Goal: Task Accomplishment & Management: Use online tool/utility

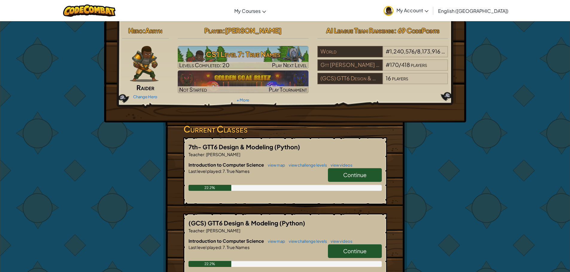
click at [357, 170] on link "Continue" at bounding box center [355, 175] width 54 height 14
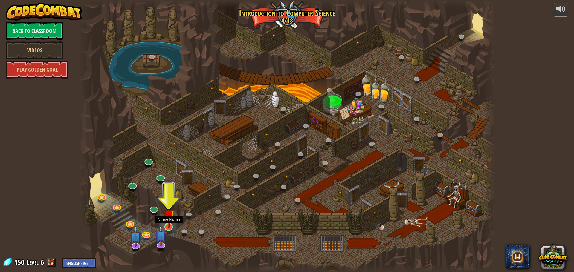
click at [172, 222] on img at bounding box center [168, 215] width 11 height 25
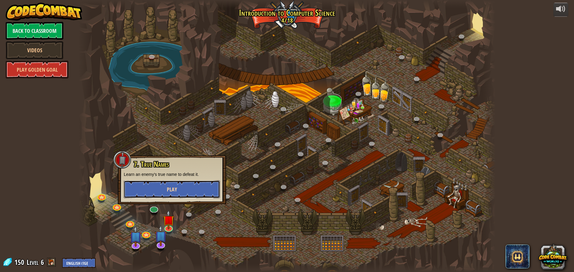
click at [176, 190] on span "Play" at bounding box center [172, 189] width 10 height 7
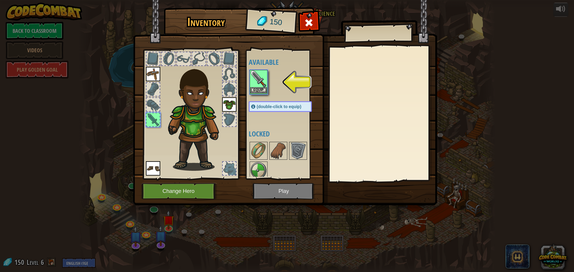
click at [259, 84] on img at bounding box center [258, 79] width 17 height 17
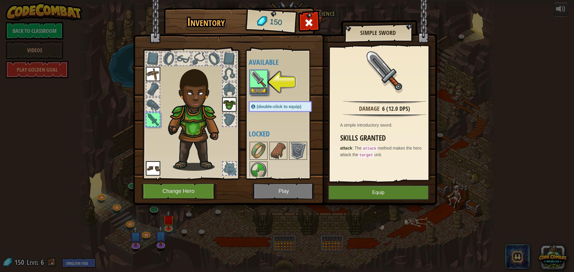
drag, startPoint x: 410, startPoint y: 184, endPoint x: 407, endPoint y: 186, distance: 3.3
click at [407, 186] on div "Inventory 150 Available Equip Equip Equip Equip (double-click to equip) Locked …" at bounding box center [287, 107] width 304 height 197
click at [380, 188] on button "Equip" at bounding box center [378, 192] width 101 height 15
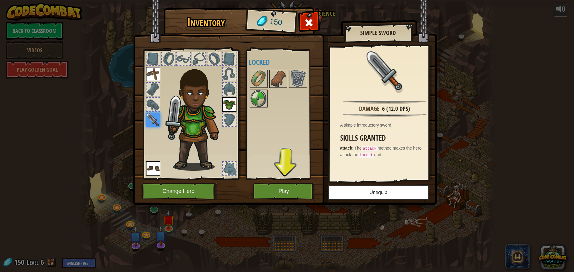
click at [147, 72] on img at bounding box center [153, 74] width 14 height 14
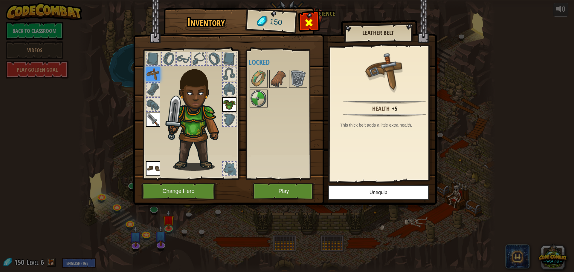
click at [311, 19] on span at bounding box center [309, 23] width 10 height 10
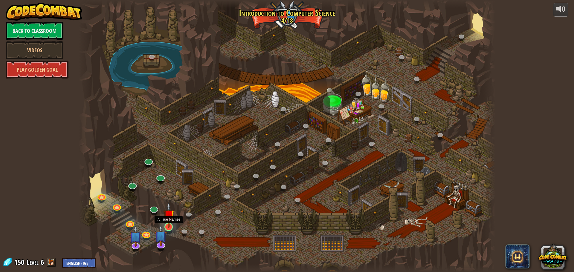
click at [171, 222] on img at bounding box center [168, 215] width 11 height 25
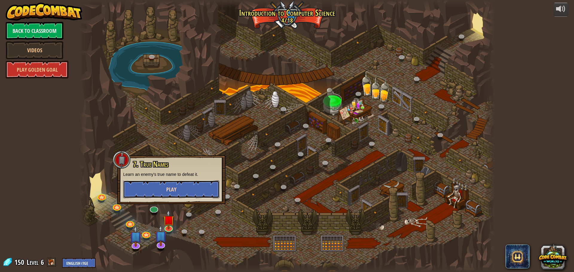
click at [159, 183] on button "Play" at bounding box center [171, 190] width 96 height 18
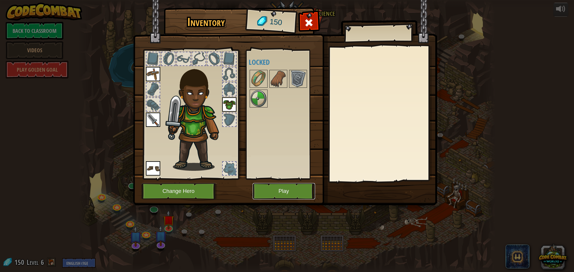
click at [285, 186] on button "Play" at bounding box center [284, 191] width 62 height 16
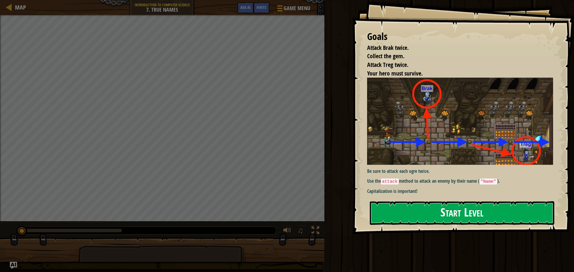
click at [499, 161] on img at bounding box center [462, 121] width 190 height 87
click at [482, 211] on button "Start Level" at bounding box center [462, 214] width 184 height 24
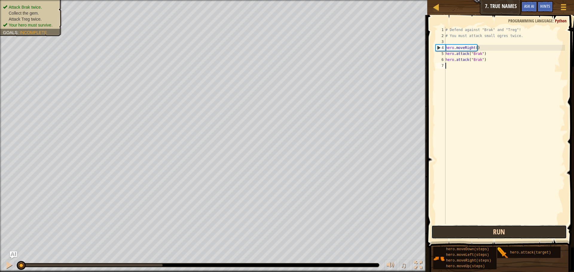
click at [510, 234] on button "Run" at bounding box center [498, 232] width 135 height 14
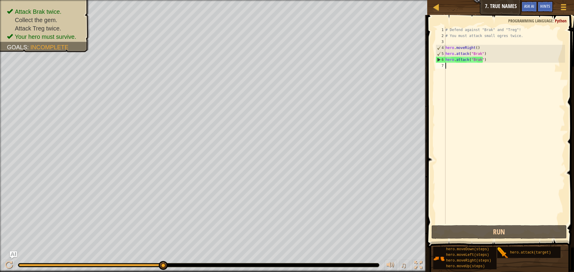
scroll to position [3, 0]
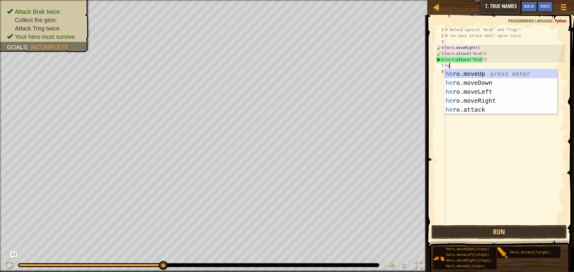
type textarea "her"
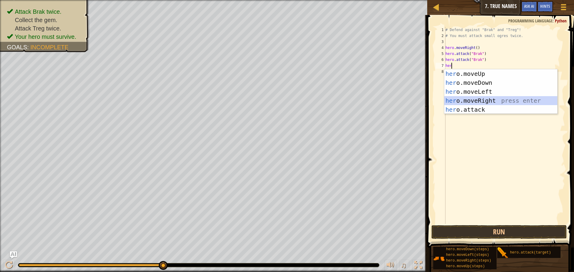
click at [477, 97] on div "her o.moveUp press enter her o.moveDown press enter her o.moveLeft press enter …" at bounding box center [500, 100] width 113 height 63
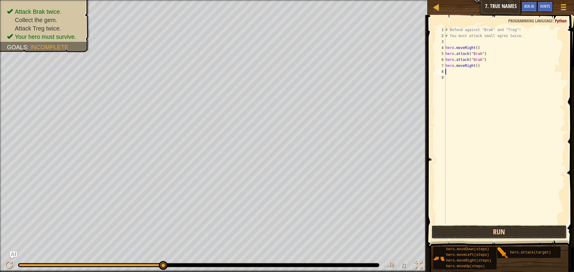
click at [536, 227] on button "Run" at bounding box center [498, 232] width 135 height 14
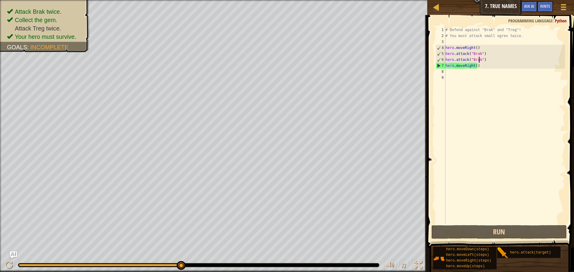
click at [479, 59] on div "# Defend against "Brak" and "Treg"! # You must attack small ogres twice. hero .…" at bounding box center [504, 131] width 121 height 209
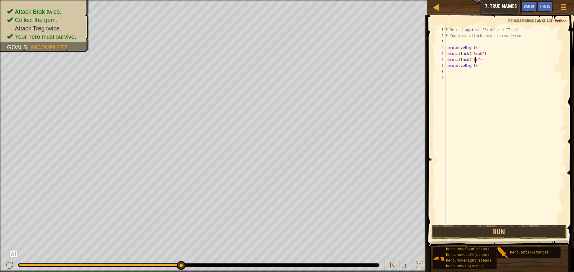
scroll to position [3, 3]
click at [509, 230] on button "Run" at bounding box center [498, 232] width 135 height 14
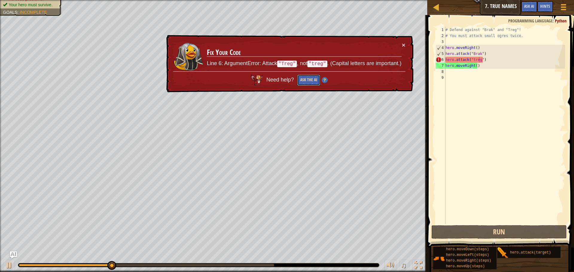
click at [312, 78] on button "Ask the AI" at bounding box center [308, 80] width 23 height 11
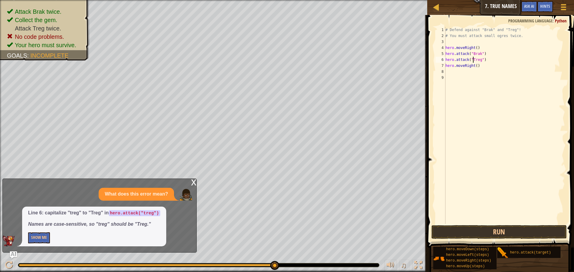
scroll to position [3, 2]
type textarea "hero.attack("Treg")"
click at [462, 227] on button "Run" at bounding box center [498, 232] width 135 height 14
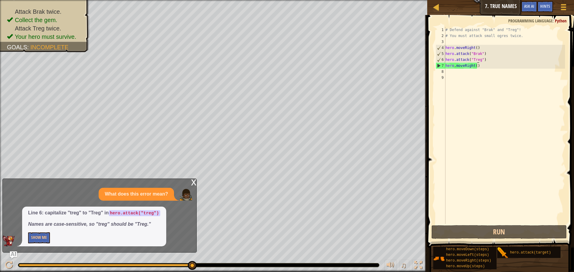
click at [493, 71] on div "# Defend against "Brak" and "Treg"! # You must attack small ogres twice. hero .…" at bounding box center [504, 131] width 121 height 209
click at [481, 55] on div "# Defend against "Brak" and "Treg"! # You must attack small ogres twice. hero .…" at bounding box center [504, 131] width 121 height 209
click at [480, 60] on div "# Defend against "Brak" and "Treg"! # You must attack small ogres twice. hero .…" at bounding box center [504, 131] width 121 height 209
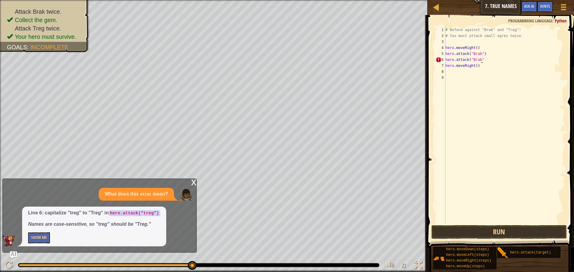
scroll to position [3, 3]
type textarea "hero.attack("Brak")")"
click at [453, 74] on div "# Defend against "Brak" and "Treg"! # You must attack small ogres twice. hero .…" at bounding box center [504, 131] width 121 height 209
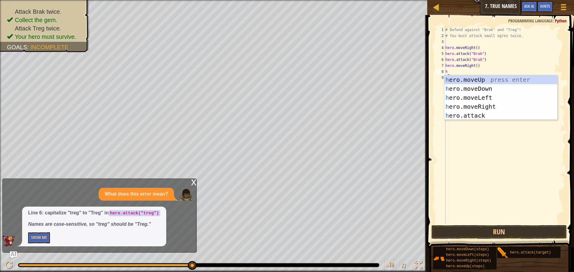
type textarea "her"
click at [475, 106] on div "her o.moveUp press enter her o.moveDown press enter her o.moveLeft press enter …" at bounding box center [500, 106] width 113 height 63
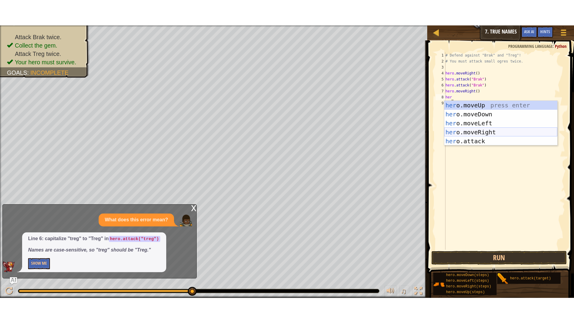
scroll to position [3, 0]
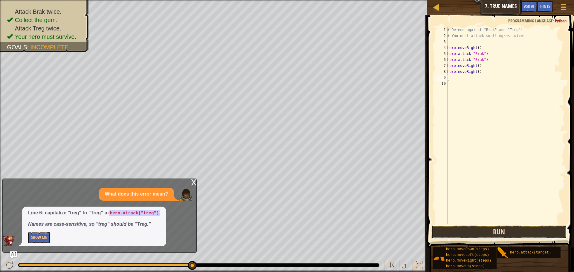
click at [470, 227] on button "Run" at bounding box center [498, 232] width 135 height 14
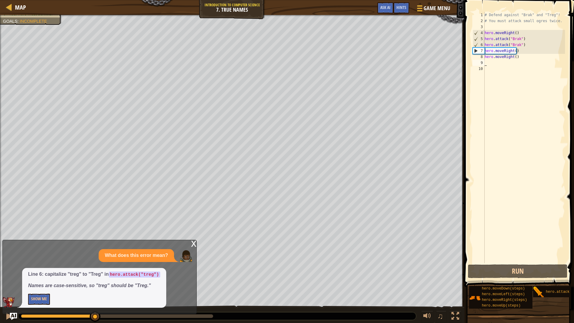
drag, startPoint x: 208, startPoint y: 320, endPoint x: 98, endPoint y: 311, distance: 109.8
click at [97, 272] on div "Map Introduction to Computer Science 7. True Names Game Menu Done Hints Ask AI …" at bounding box center [287, 161] width 574 height 323
drag, startPoint x: 526, startPoint y: 45, endPoint x: 481, endPoint y: 45, distance: 44.9
click at [481, 45] on div "1 2 3 4 5 6 7 8 9 10 # Defend against "Brak" and "Treg"! # You must attack smal…" at bounding box center [519, 137] width 94 height 251
type textarea "hero.attack("Brak")"
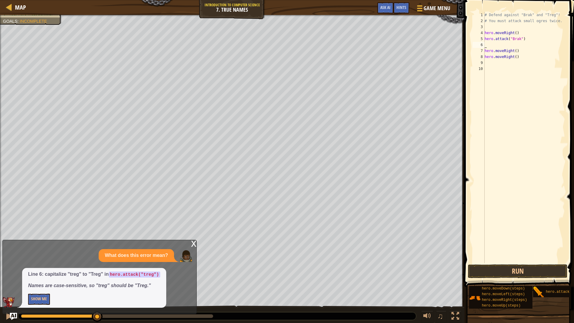
click at [520, 52] on div "# Defend against "Brak" and "Treg"! # You must attack small ogres twice. hero .…" at bounding box center [525, 143] width 82 height 263
type textarea "hero.moveRight()"
click at [527, 44] on div "# Defend against "Brak" and "Treg"! # You must attack small ogres twice. hero .…" at bounding box center [525, 143] width 82 height 263
click at [518, 45] on div "# Defend against "Brak" and "Treg"! # You must attack small ogres twice. hero .…" at bounding box center [523, 143] width 84 height 263
type textarea "hero.moveRight()"
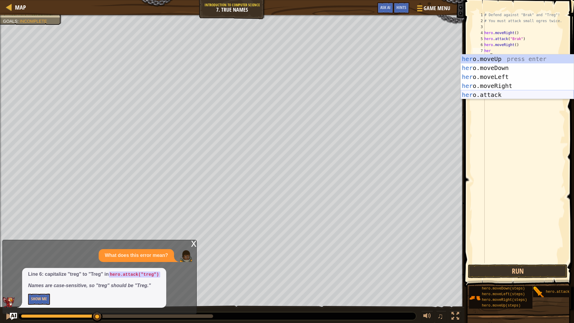
click at [496, 96] on div "her o.moveUp press enter her o.moveDown press enter her o.moveLeft press enter …" at bounding box center [517, 85] width 113 height 63
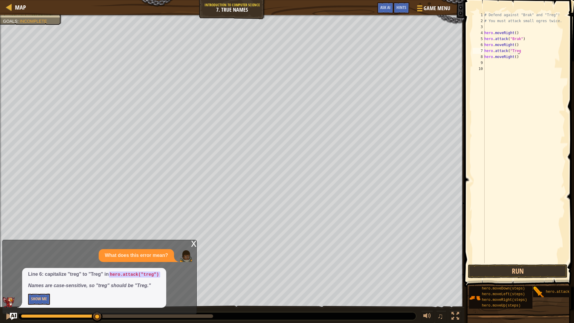
scroll to position [3, 3]
type textarea "hero.attack("Treg")")"
click at [507, 64] on div "# Defend against "Brak" and "Treg"! # You must attack small ogres twice. hero .…" at bounding box center [524, 143] width 82 height 263
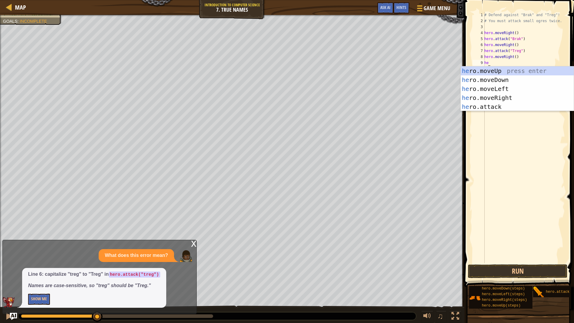
type textarea "her"
click at [510, 98] on div "her o.moveUp press enter her o.moveDown press enter her o.moveLeft press enter …" at bounding box center [517, 97] width 113 height 63
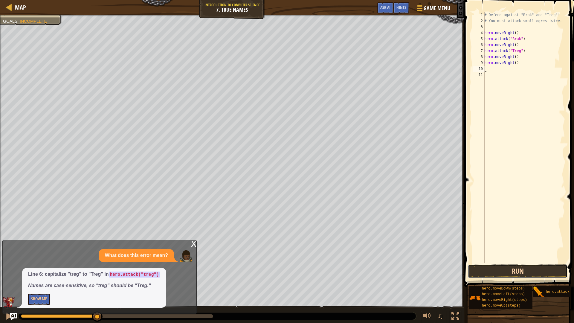
click at [498, 269] on button "Run" at bounding box center [518, 271] width 100 height 14
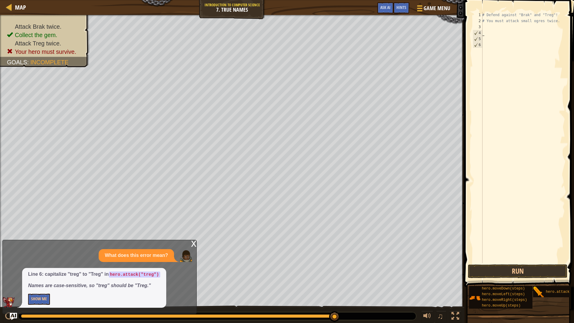
drag, startPoint x: 533, startPoint y: 65, endPoint x: 470, endPoint y: 34, distance: 70.3
click at [470, 34] on div "1 2 3 4 5 6 # Defend against "Brak" and "Treg"! # You must attack small ogres t…" at bounding box center [519, 155] width 112 height 304
click at [519, 268] on button "Run" at bounding box center [518, 271] width 100 height 14
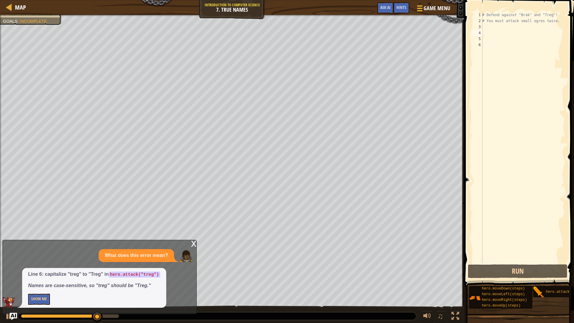
click at [38, 15] on div "Map Introduction to Computer Science 7. True Names Game Menu Done Hints Ask AI" at bounding box center [232, 7] width 464 height 15
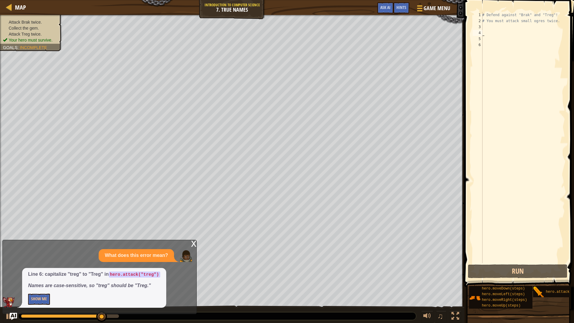
click at [37, 22] on ul "Attack Brak twice. Collect the gem. Attack Treg twice. Your hero must survive." at bounding box center [31, 31] width 56 height 24
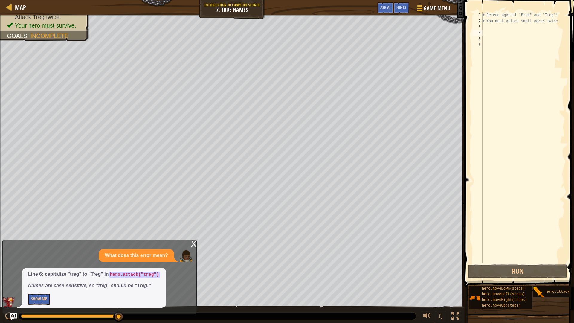
click at [33, 34] on span "Incomplete" at bounding box center [49, 36] width 38 height 7
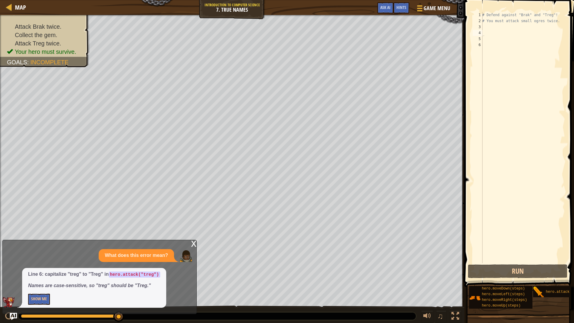
click at [70, 73] on div "Attack Brak twice. Collect the gem. Attack Treg twice. Your hero must survive. …" at bounding box center [232, 163] width 464 height 296
click at [487, 25] on div "# Defend against "Brak" and "Treg"! # You must attack small ogres twice." at bounding box center [523, 143] width 84 height 263
type textarea "hero"
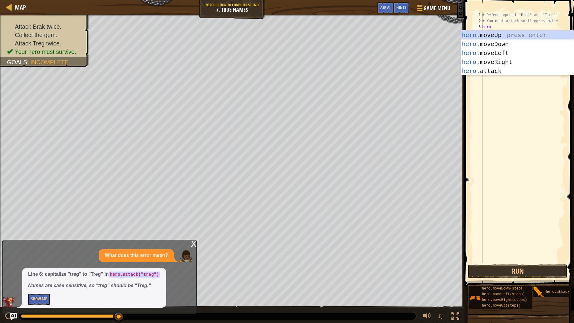
scroll to position [3, 0]
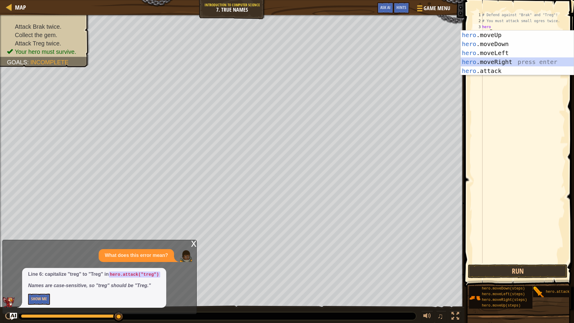
click at [503, 63] on div "hero .moveUp press enter hero .moveDown press enter hero .moveLeft press enter …" at bounding box center [517, 61] width 113 height 63
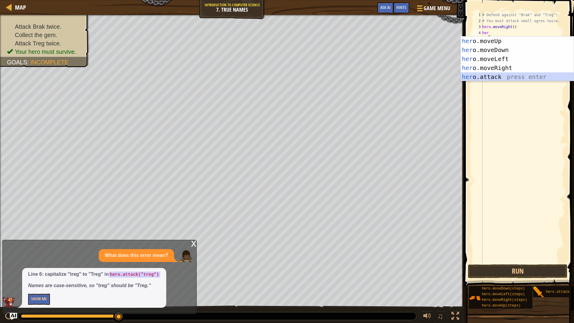
click at [499, 74] on div "her o.moveUp press enter her o.moveDown press enter her o.moveLeft press enter …" at bounding box center [517, 67] width 113 height 63
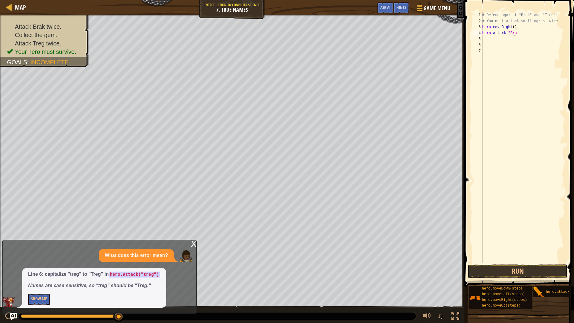
scroll to position [3, 3]
type textarea "hero.attack("Brak")")"
click at [484, 42] on div "# Defend against "Brak" and "Treg"! # You must attack small ogres twice. hero .…" at bounding box center [523, 143] width 84 height 263
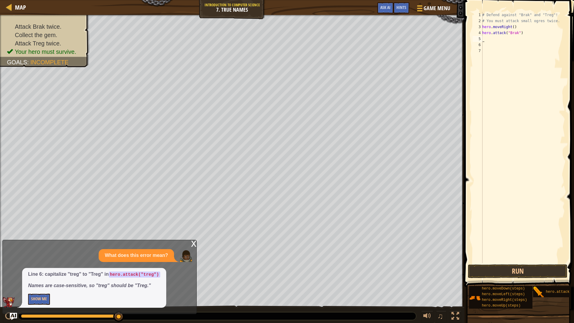
click at [509, 37] on div "# Defend against "Brak" and "Treg"! # You must attack small ogres twice. hero .…" at bounding box center [523, 143] width 84 height 263
drag, startPoint x: 522, startPoint y: 33, endPoint x: 482, endPoint y: 34, distance: 39.8
click at [482, 34] on div "1 2 3 4 5 6 7 # Defend against "Brak" and "Treg"! # You must attack small ogres…" at bounding box center [519, 137] width 94 height 251
type textarea "hero.attack("Brak")"
click at [497, 39] on div "# Defend against "Brak" and "Treg"! # You must attack small ogres twice. hero .…" at bounding box center [523, 143] width 84 height 263
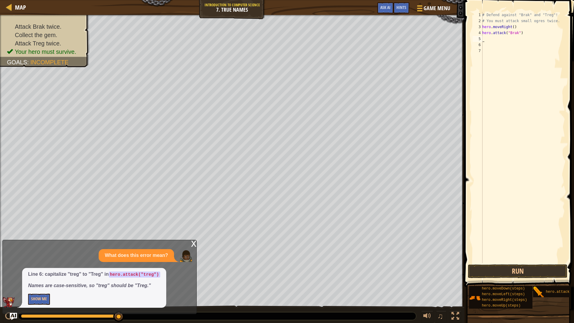
paste textarea "hero.attack("Brak")"
type textarea "hero.attack("Brak")"
click at [492, 46] on div "# Defend against "Brak" and "Treg"! # You must attack small ogres twice. hero .…" at bounding box center [523, 143] width 84 height 263
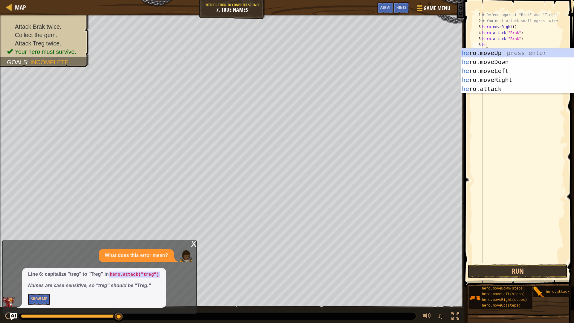
type textarea "Her"
click at [487, 77] on div "her o.moveUp press enter her o.moveDown press enter her o.moveLeft press enter …" at bounding box center [517, 79] width 113 height 63
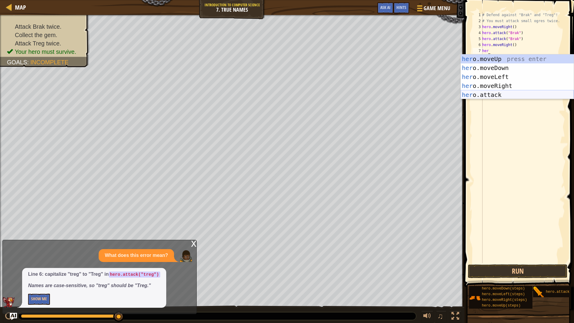
click at [509, 93] on div "her o.moveUp press enter her o.moveDown press enter her o.moveLeft press enter …" at bounding box center [517, 85] width 113 height 63
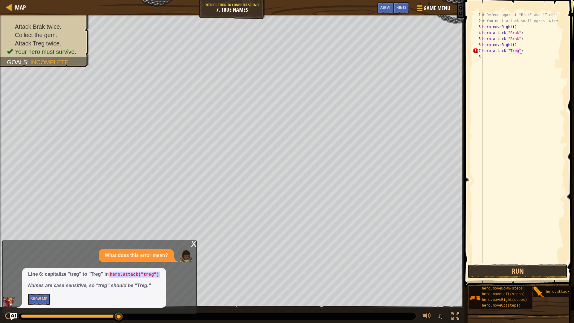
scroll to position [3, 3]
drag, startPoint x: 520, startPoint y: 49, endPoint x: 480, endPoint y: 53, distance: 40.9
click at [480, 53] on div "hero.attack("Treg")") 1 2 3 4 5 6 7 8 # Defend against "Brak" and "Treg"! # You…" at bounding box center [519, 137] width 94 height 251
type textarea "hero.attack("Treg")"
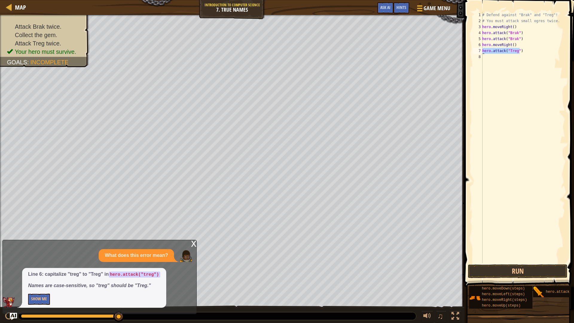
click at [502, 63] on div "# Defend against "Brak" and "Treg"! # You must attack small ogres twice. hero .…" at bounding box center [523, 143] width 84 height 263
paste textarea "hero.attack("Treg")"
type textarea "hero.attack("Treg")"
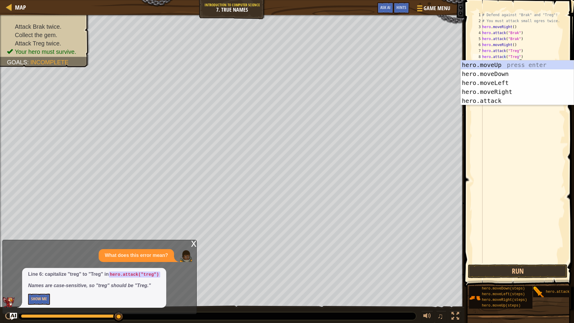
click at [503, 117] on div "# Defend against "Brak" and "Treg"! # You must attack small ogres twice. hero .…" at bounding box center [523, 143] width 84 height 263
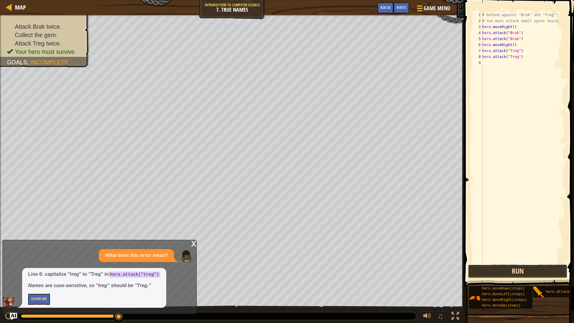
click at [502, 272] on button "Run" at bounding box center [518, 271] width 100 height 14
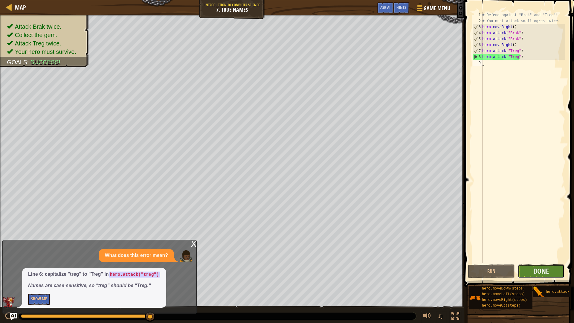
click at [565, 266] on button "Done" at bounding box center [541, 271] width 47 height 14
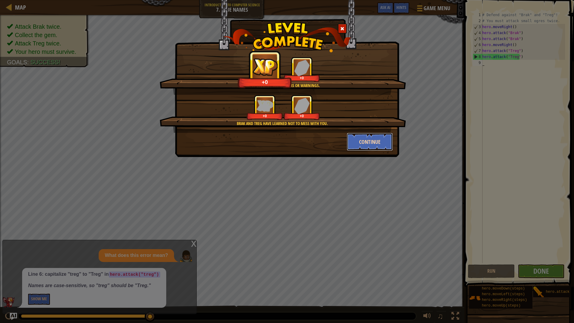
click at [385, 138] on button "Continue" at bounding box center [370, 142] width 46 height 18
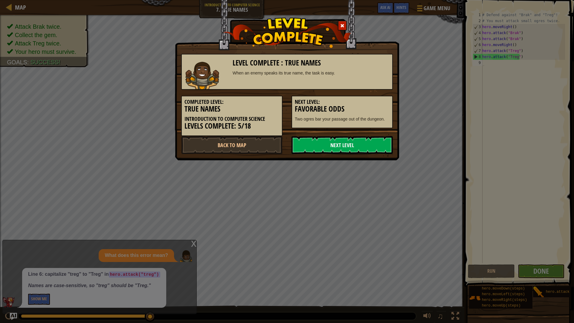
click at [370, 137] on link "Next Level" at bounding box center [342, 145] width 101 height 18
click at [365, 139] on link "Next Level" at bounding box center [342, 145] width 101 height 18
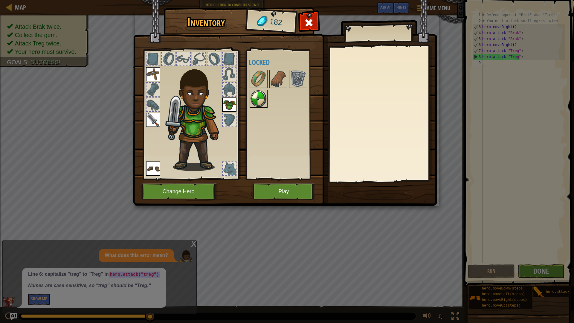
click at [261, 102] on img at bounding box center [258, 98] width 17 height 17
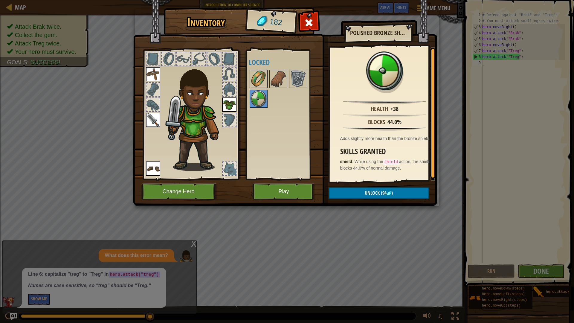
click at [263, 75] on img at bounding box center [258, 79] width 17 height 17
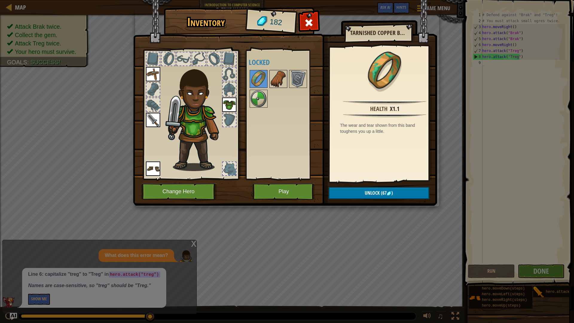
click at [283, 80] on img at bounding box center [278, 79] width 17 height 17
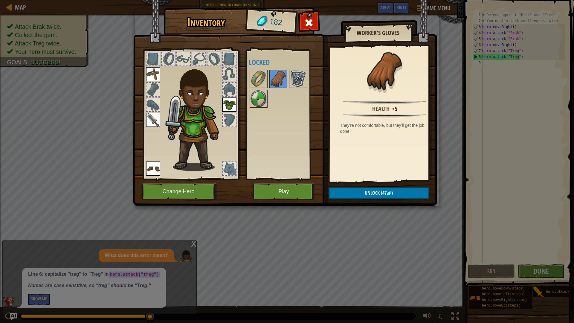
click at [301, 76] on img at bounding box center [298, 79] width 17 height 17
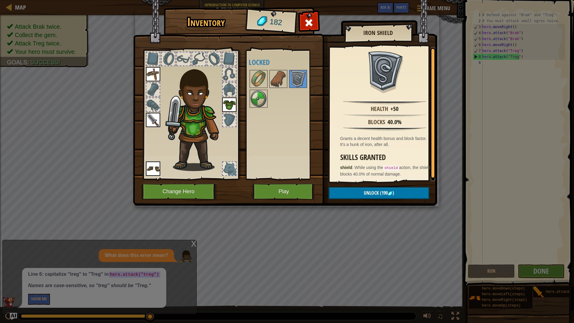
click at [231, 88] on div at bounding box center [229, 89] width 13 height 13
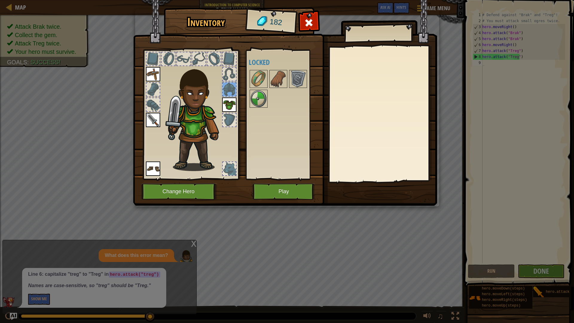
click at [227, 68] on div at bounding box center [229, 74] width 13 height 13
click at [154, 70] on img at bounding box center [153, 74] width 14 height 14
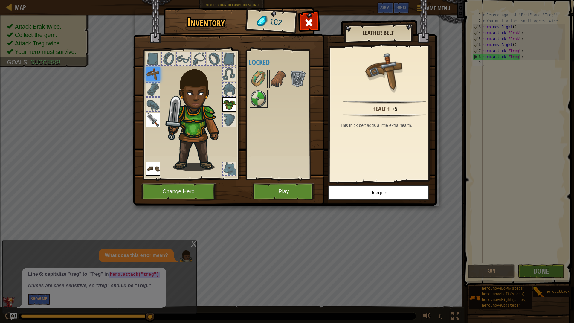
click at [152, 58] on div at bounding box center [153, 58] width 13 height 13
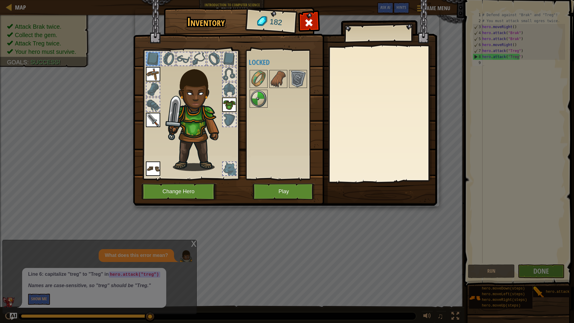
click at [162, 55] on div at bounding box center [168, 58] width 13 height 13
click at [151, 85] on div at bounding box center [153, 89] width 13 height 13
click at [154, 120] on img at bounding box center [153, 120] width 14 height 14
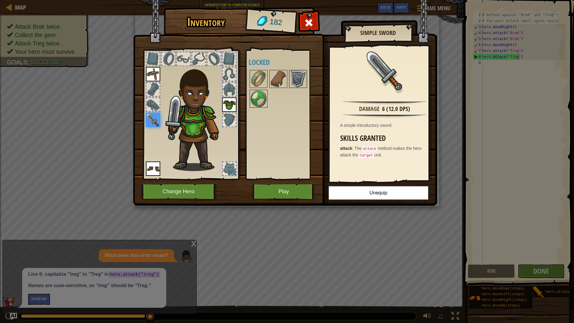
click at [302, 74] on img at bounding box center [298, 79] width 17 height 17
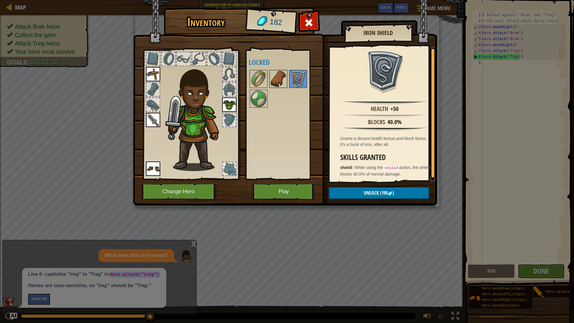
click at [276, 83] on img at bounding box center [278, 79] width 17 height 17
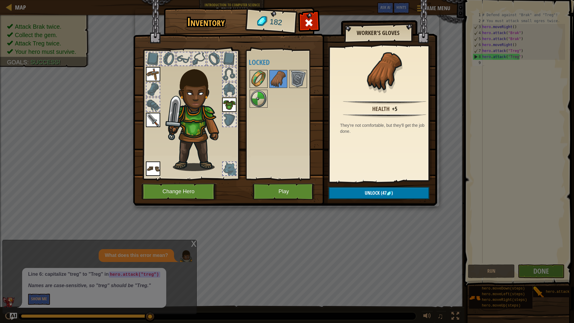
click at [261, 74] on img at bounding box center [258, 79] width 17 height 17
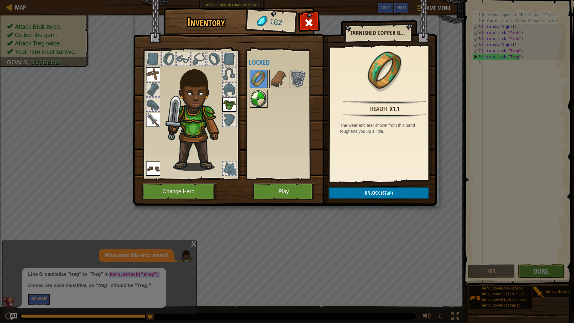
click at [259, 96] on img at bounding box center [258, 98] width 17 height 17
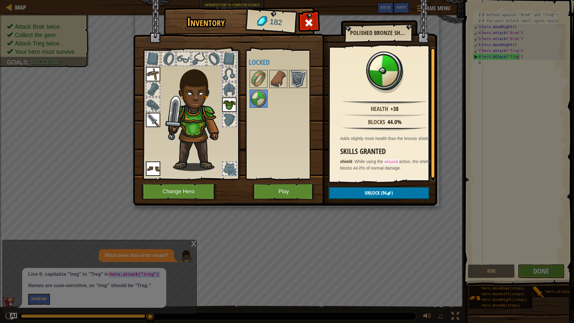
click at [297, 83] on img at bounding box center [298, 79] width 17 height 17
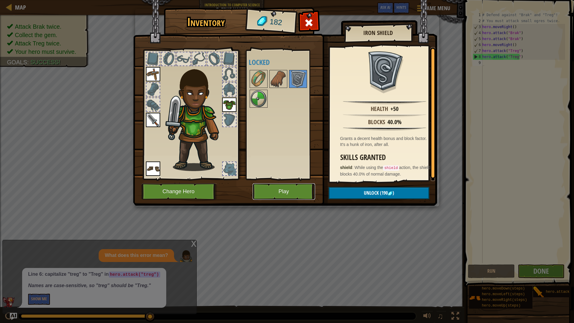
click at [295, 193] on button "Play" at bounding box center [284, 191] width 62 height 16
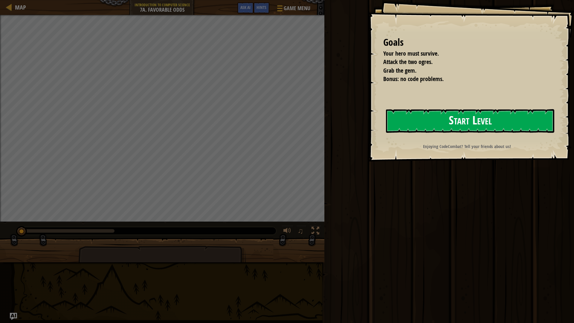
click at [451, 116] on button "Start Level" at bounding box center [470, 121] width 168 height 24
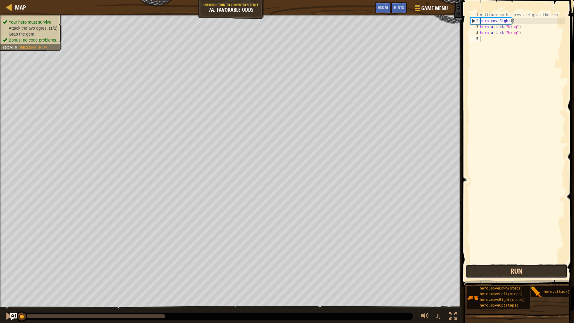
click at [525, 271] on button "Run" at bounding box center [517, 271] width 102 height 14
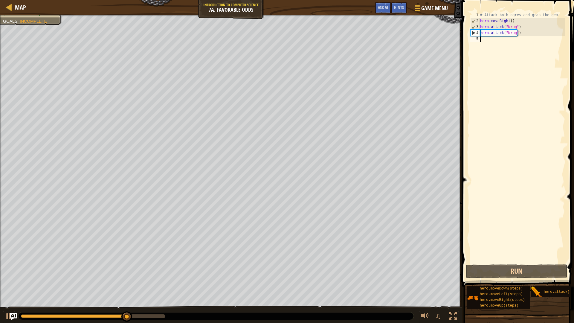
scroll to position [3, 0]
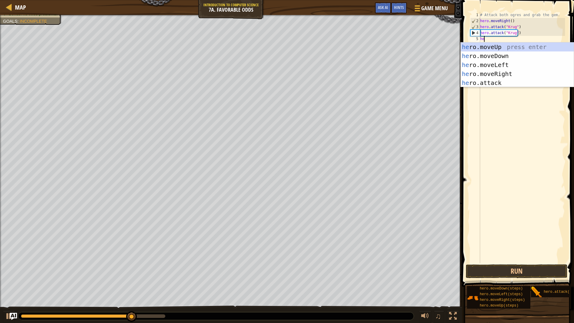
type textarea "her"
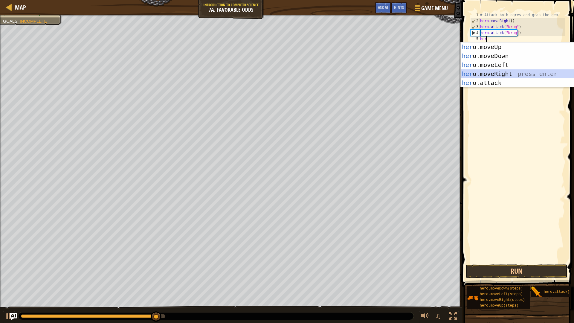
click at [526, 75] on div "her o.moveUp press enter her o.moveDown press enter her o.moveLeft press enter …" at bounding box center [517, 73] width 113 height 63
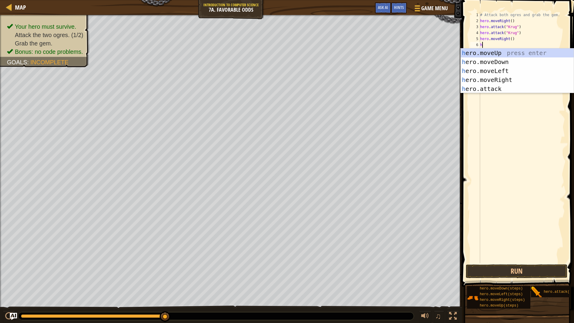
type textarea "her"
click at [466, 53] on div "her o.moveUp press enter her o.moveDown press enter her o.moveLeft press enter …" at bounding box center [517, 79] width 113 height 63
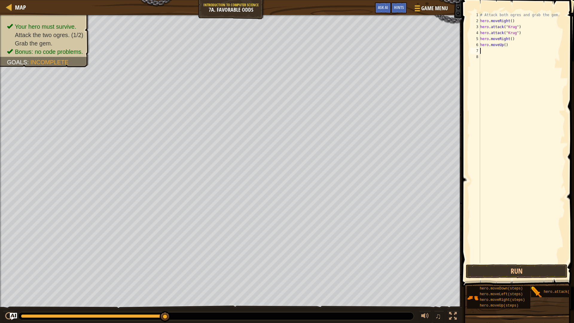
scroll to position [3, 0]
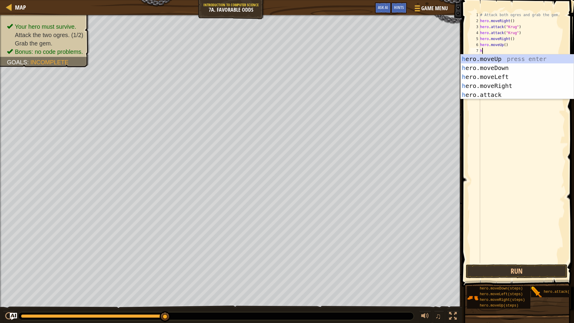
type textarea "her"
click at [505, 78] on div "her o.moveUp press enter her o.moveDown press enter her o.moveLeft press enter …" at bounding box center [517, 85] width 113 height 63
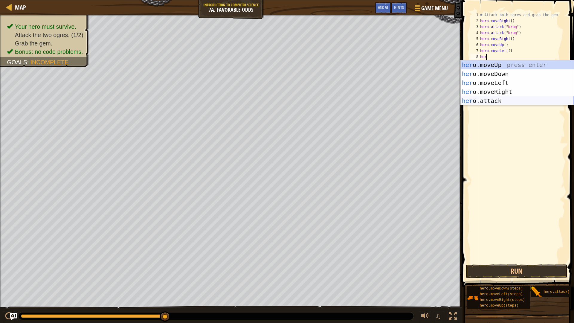
click at [503, 97] on div "her o.moveUp press enter her o.moveDown press enter her o.moveLeft press enter …" at bounding box center [517, 91] width 113 height 63
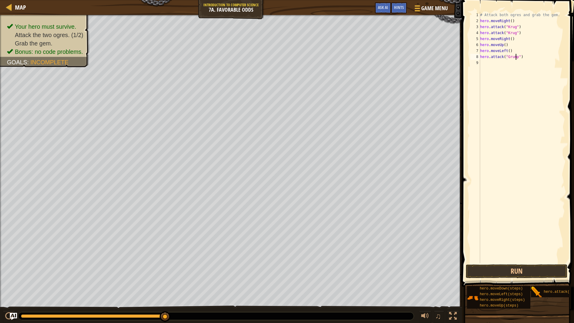
scroll to position [3, 3]
drag, startPoint x: 527, startPoint y: 54, endPoint x: 476, endPoint y: 54, distance: 50.8
click at [476, 54] on div "hero.attack("Grump") 1 2 3 4 5 6 7 8 9 # Attack both [PERSON_NAME] and grab the…" at bounding box center [517, 137] width 96 height 251
click at [478, 57] on div "8" at bounding box center [475, 57] width 10 height 6
type textarea "hero.attack("Grump")"
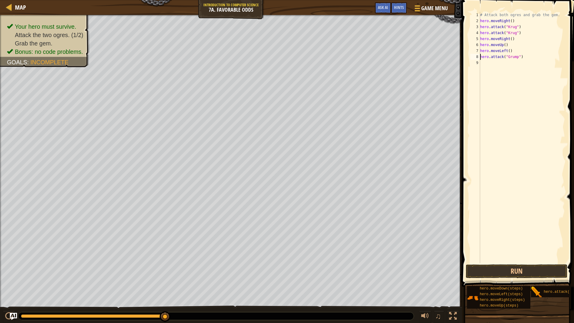
click at [481, 63] on div "# Attack both ogres and grab the gem. hero . moveRight ( ) hero . attack ( "[PE…" at bounding box center [522, 143] width 86 height 263
paste textarea "hero.attack("Grump")"
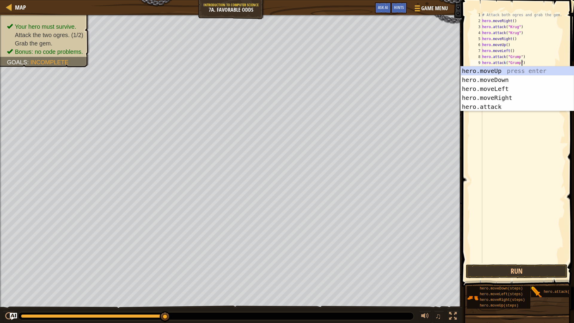
type textarea "hero.attack("Grump")"
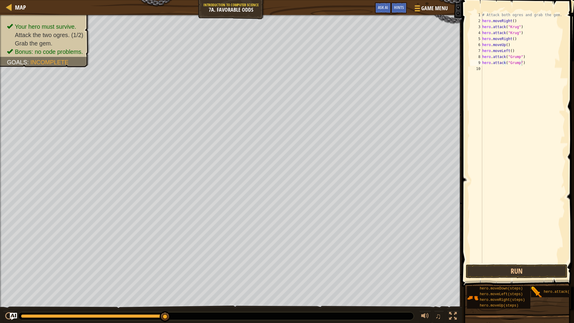
click at [569, 258] on span at bounding box center [518, 135] width 117 height 304
click at [539, 272] on button "Run" at bounding box center [517, 271] width 102 height 14
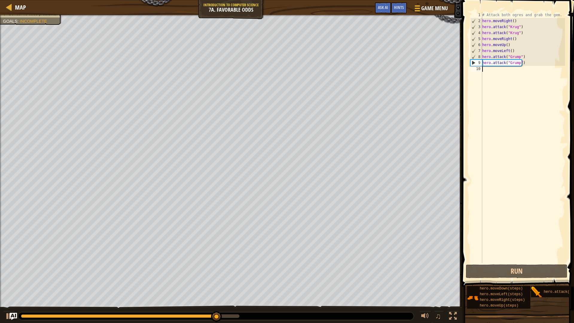
click at [488, 70] on div "# Attack both ogres and grab the gem. hero . moveRight ( ) hero . attack ( "[PE…" at bounding box center [523, 143] width 84 height 263
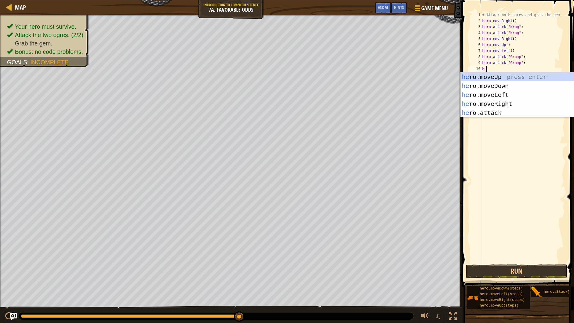
type textarea "Her"
click at [520, 91] on div "her o.moveUp press enter her o.moveDown press enter her o.moveLeft press enter …" at bounding box center [517, 103] width 113 height 63
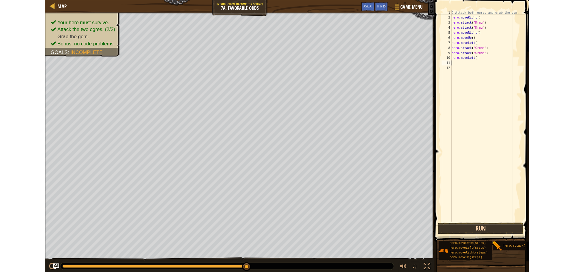
scroll to position [3, 0]
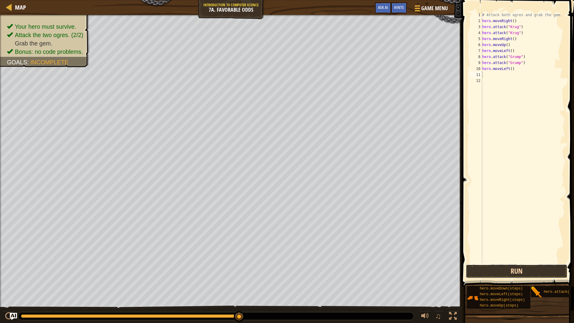
click at [480, 269] on button "Run" at bounding box center [517, 271] width 102 height 14
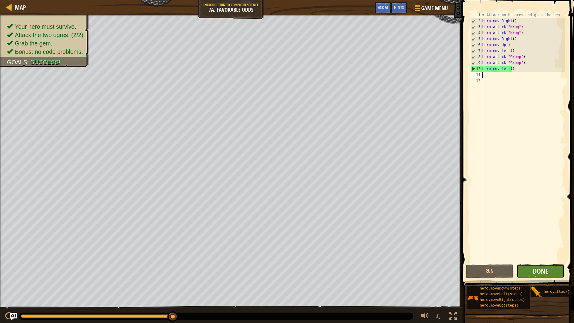
click at [531, 269] on button "Done" at bounding box center [541, 271] width 48 height 14
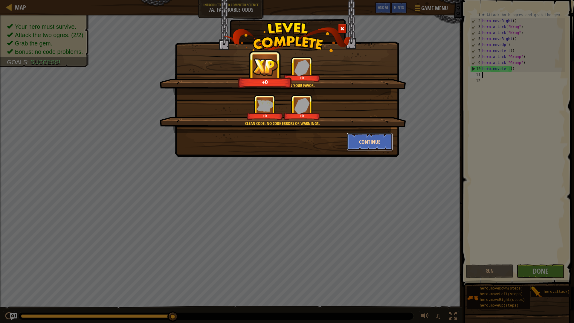
click at [375, 144] on button "Continue" at bounding box center [370, 142] width 46 height 18
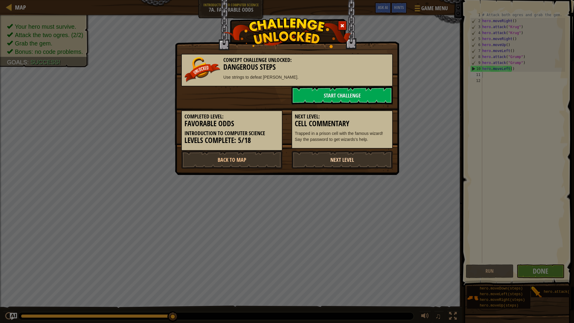
click at [347, 155] on link "Next Level" at bounding box center [342, 160] width 101 height 18
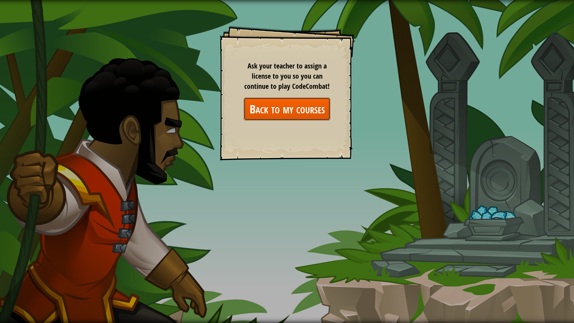
click at [306, 101] on link "Back to my courses" at bounding box center [287, 108] width 87 height 23
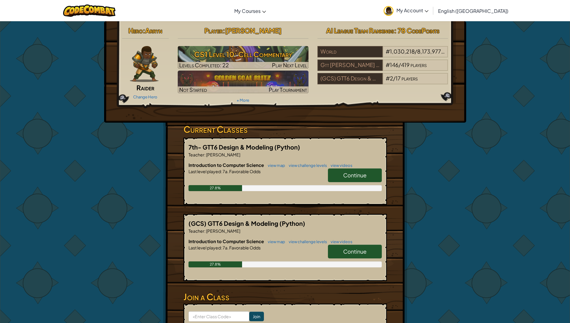
click at [334, 170] on link "Continue" at bounding box center [355, 175] width 54 height 14
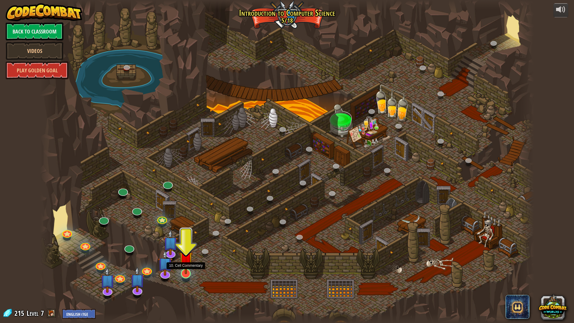
click at [183, 270] on img at bounding box center [186, 258] width 14 height 31
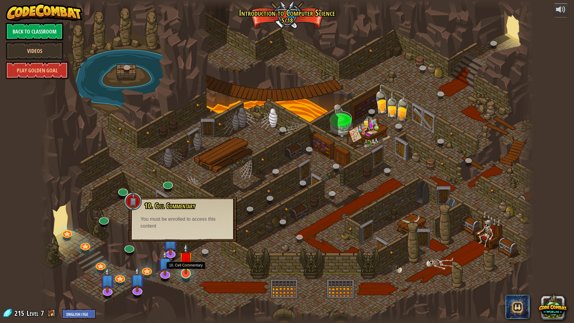
click at [190, 266] on img at bounding box center [186, 258] width 14 height 31
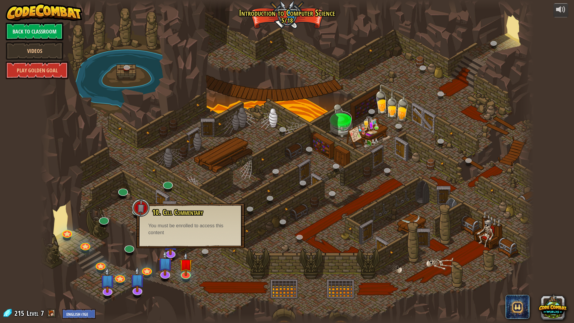
click at [196, 234] on div "You must be enrolled to access this content" at bounding box center [190, 229] width 84 height 14
click at [198, 253] on div at bounding box center [287, 161] width 494 height 323
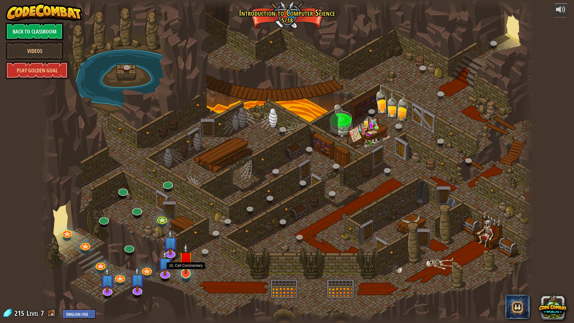
click at [186, 267] on img at bounding box center [186, 258] width 14 height 31
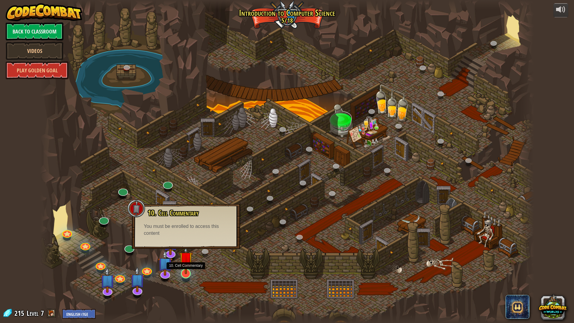
click at [186, 267] on img at bounding box center [186, 258] width 14 height 31
click at [166, 266] on img at bounding box center [165, 257] width 15 height 34
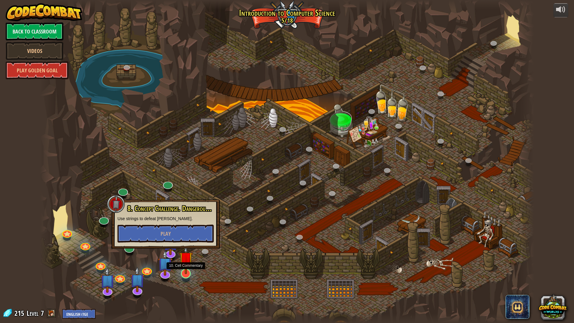
click at [179, 265] on img at bounding box center [186, 258] width 14 height 31
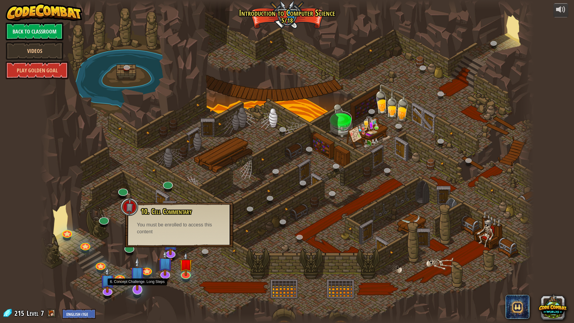
click at [144, 272] on img at bounding box center [137, 274] width 15 height 34
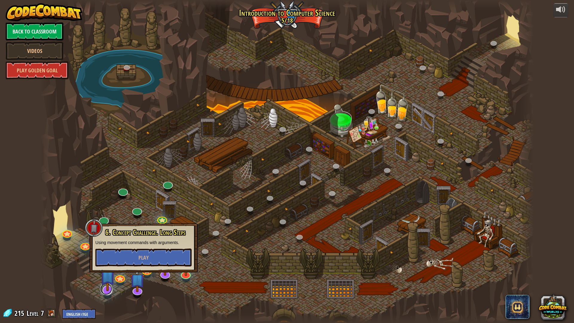
click at [102, 272] on link at bounding box center [106, 289] width 12 height 12
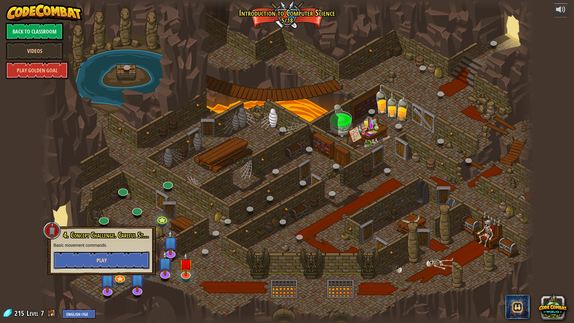
click at [133, 261] on button "Play" at bounding box center [102, 260] width 96 height 18
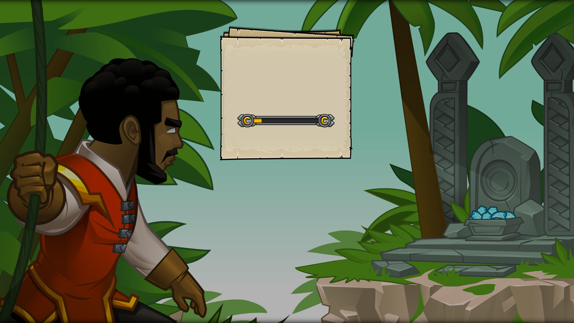
click at [421, 124] on div "Goals Start Level Error loading from server. Try refreshing the page. You'll ne…" at bounding box center [287, 161] width 574 height 323
